Goal: Task Accomplishment & Management: Use online tool/utility

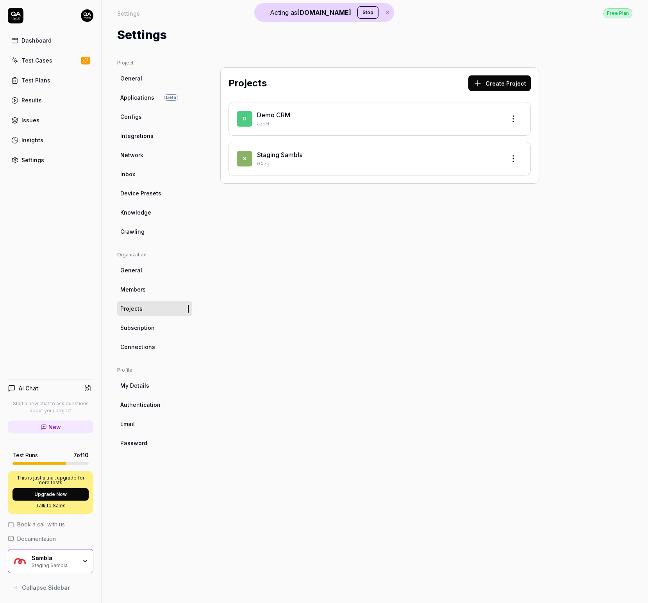
click at [269, 155] on link "Staging Sambla" at bounding box center [280, 155] width 46 height 8
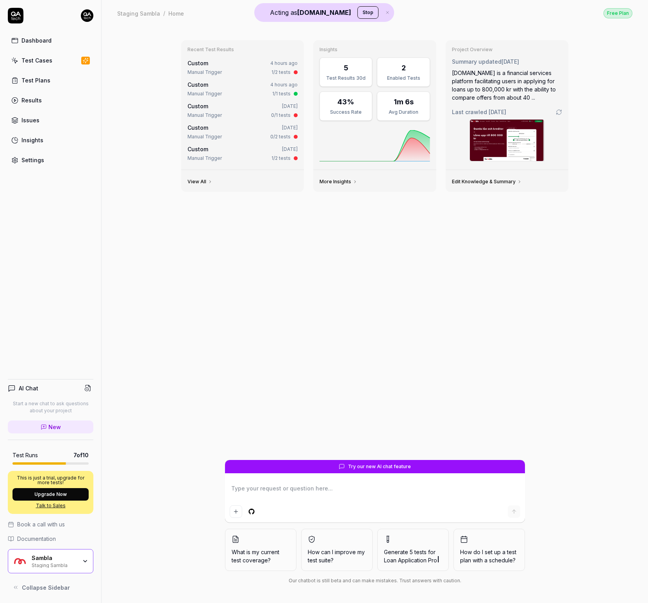
click at [58, 65] on link "Test Cases" at bounding box center [51, 60] width 86 height 15
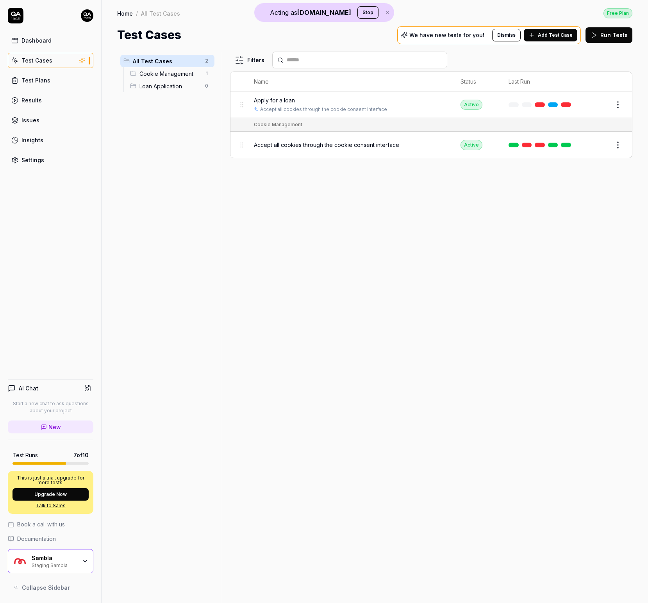
click at [564, 32] on span "Add Test Case" at bounding box center [555, 35] width 35 height 7
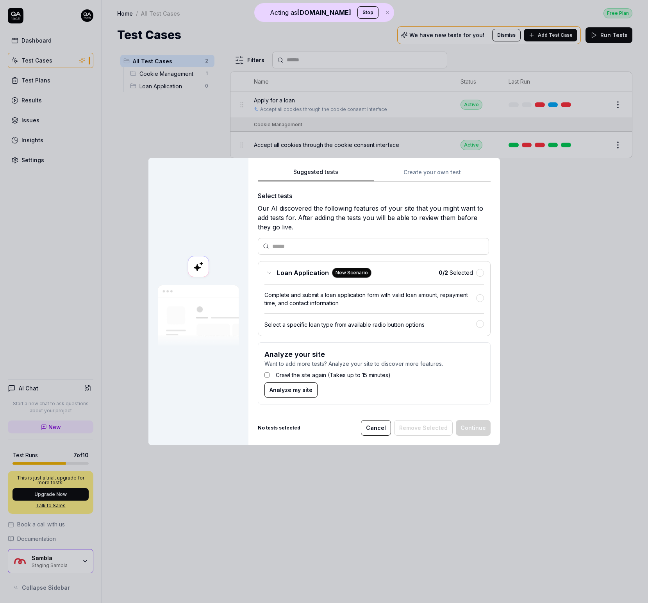
click at [302, 393] on span "Analyze my site" at bounding box center [291, 390] width 43 height 8
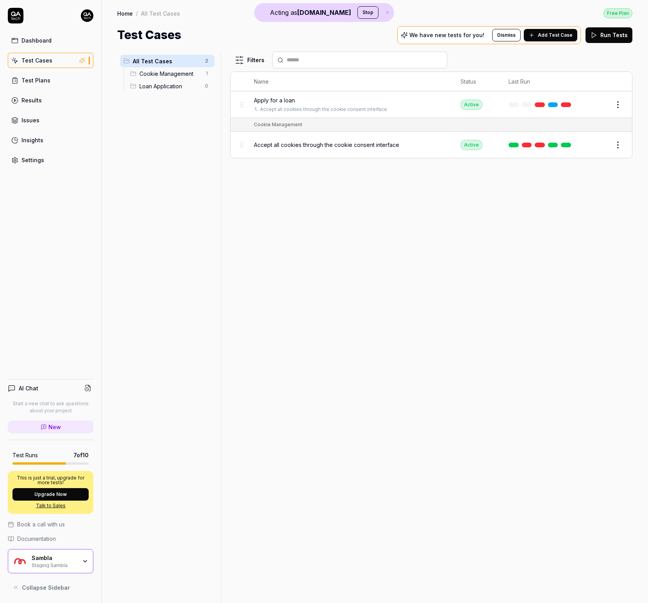
click at [45, 169] on div "Dashboard Test Cases Test Plans Results Issues Insights Settings AI Chat Start …" at bounding box center [51, 301] width 102 height 603
click at [62, 163] on link "Settings" at bounding box center [51, 159] width 86 height 15
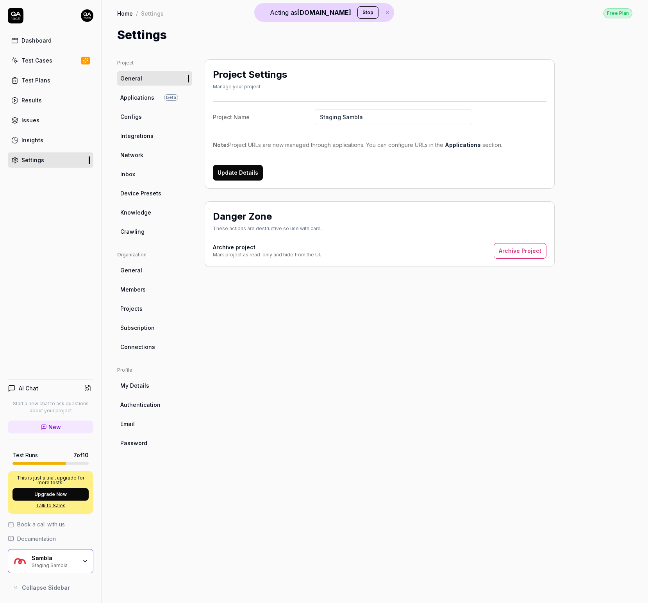
click at [148, 227] on link "Crawling" at bounding box center [154, 231] width 75 height 14
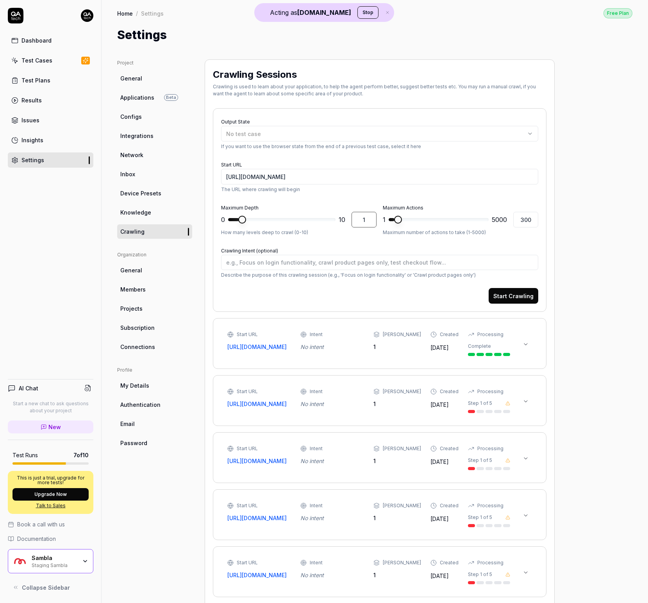
click at [360, 220] on input "1" at bounding box center [364, 220] width 25 height 16
type textarea "*"
type input "3"
click at [517, 294] on button "Start Crawling" at bounding box center [514, 296] width 50 height 16
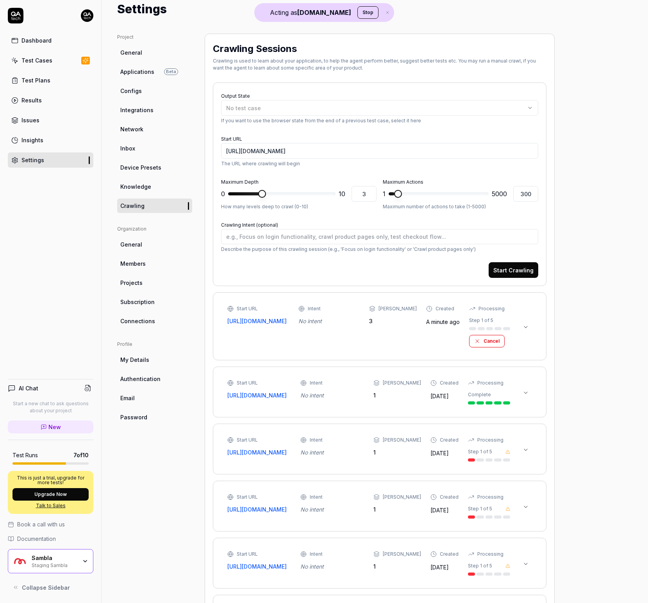
scroll to position [25, 0]
type textarea "*"
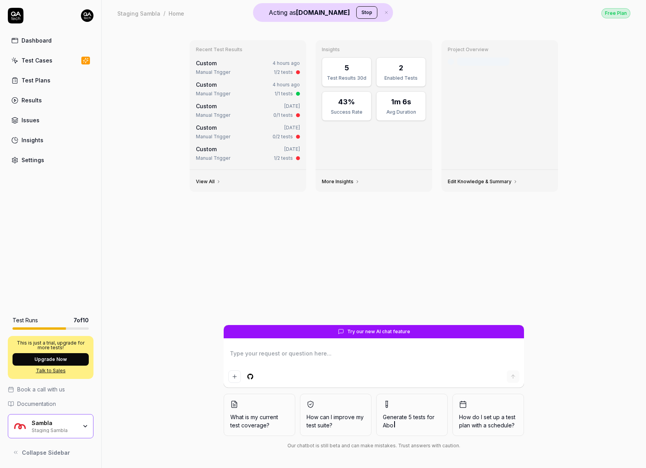
type textarea "*"
